Goal: Find specific page/section: Find specific page/section

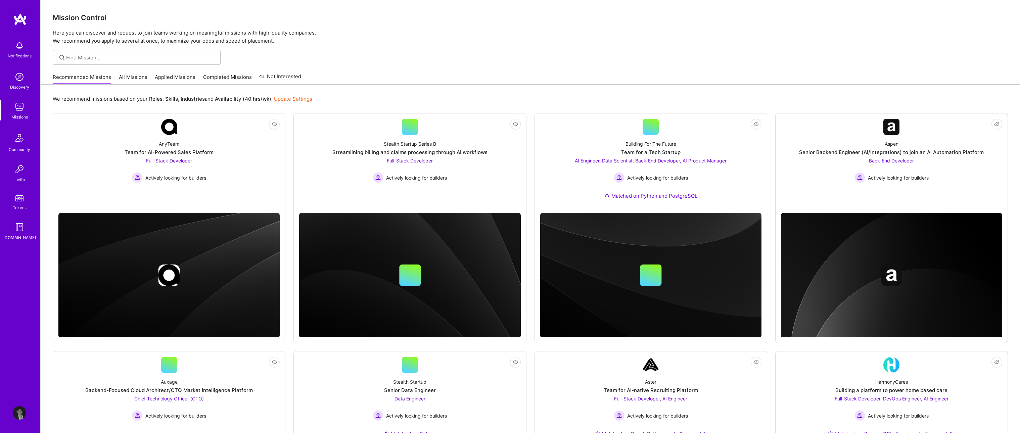
click at [131, 76] on link "All Missions" at bounding box center [133, 79] width 29 height 11
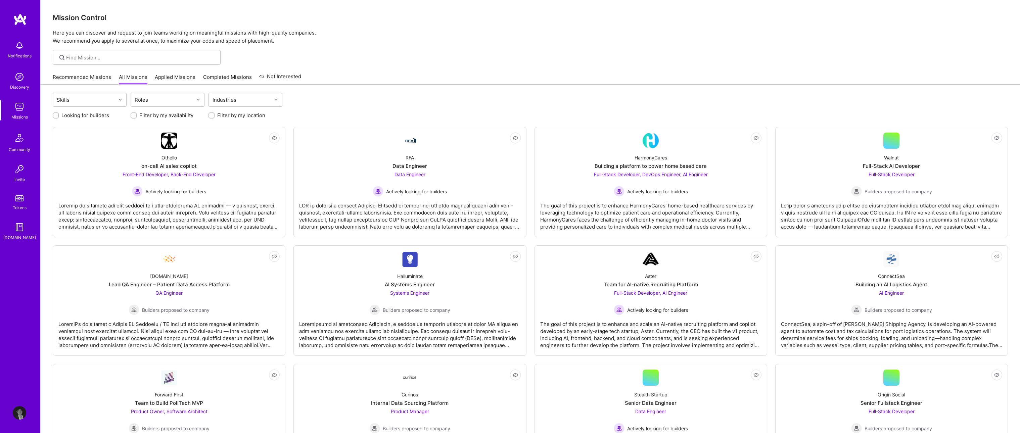
click at [99, 77] on link "Recommended Missions" at bounding box center [82, 79] width 58 height 11
